Goal: Information Seeking & Learning: Understand process/instructions

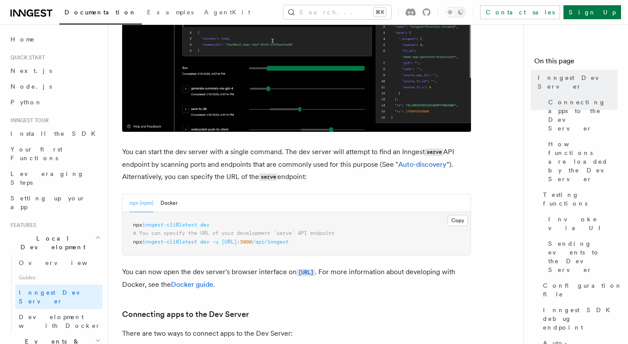
scroll to position [251, 0]
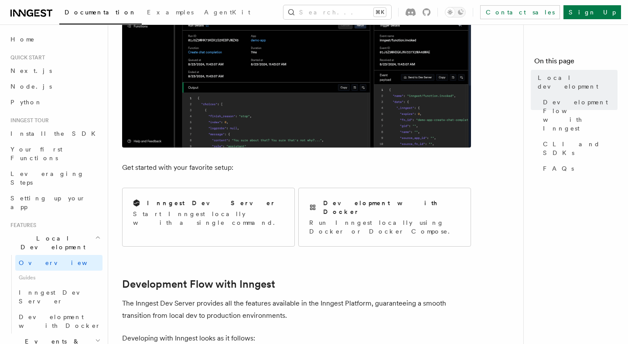
scroll to position [215, 0]
click at [229, 205] on div "Inngest Dev Server" at bounding box center [208, 202] width 151 height 9
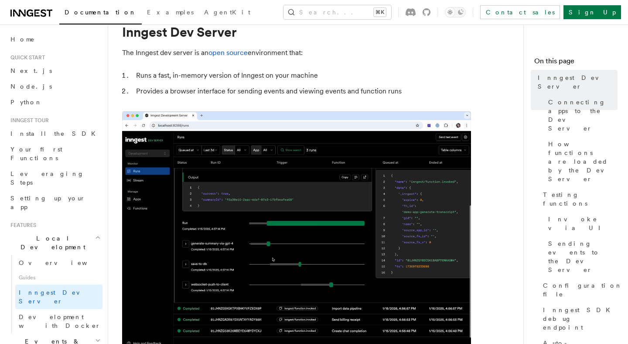
scroll to position [35, 0]
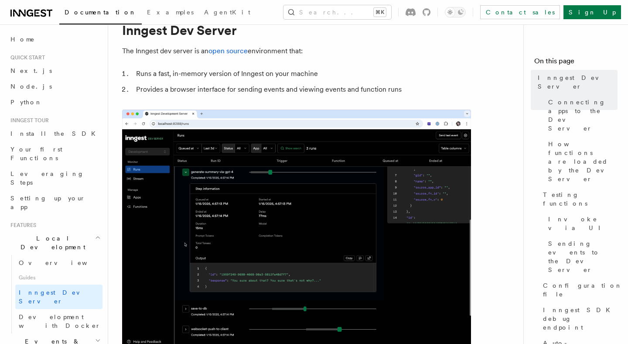
drag, startPoint x: 224, startPoint y: 214, endPoint x: 130, endPoint y: 216, distance: 94.7
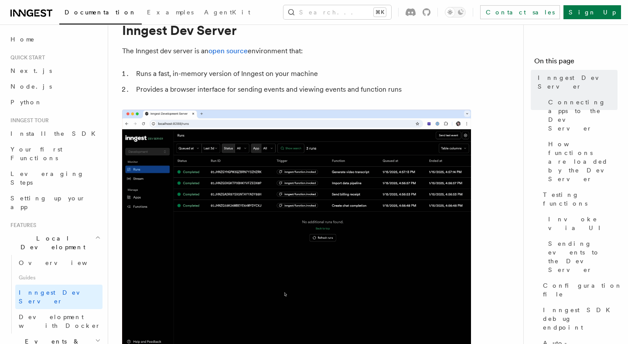
copy span "npx inngest-cli@latest dev"
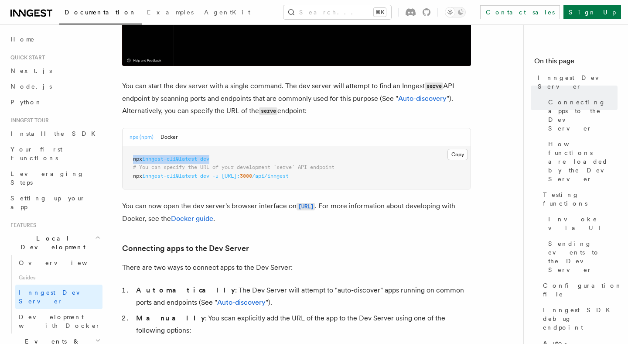
scroll to position [315, 0]
